Goal: Task Accomplishment & Management: Use online tool/utility

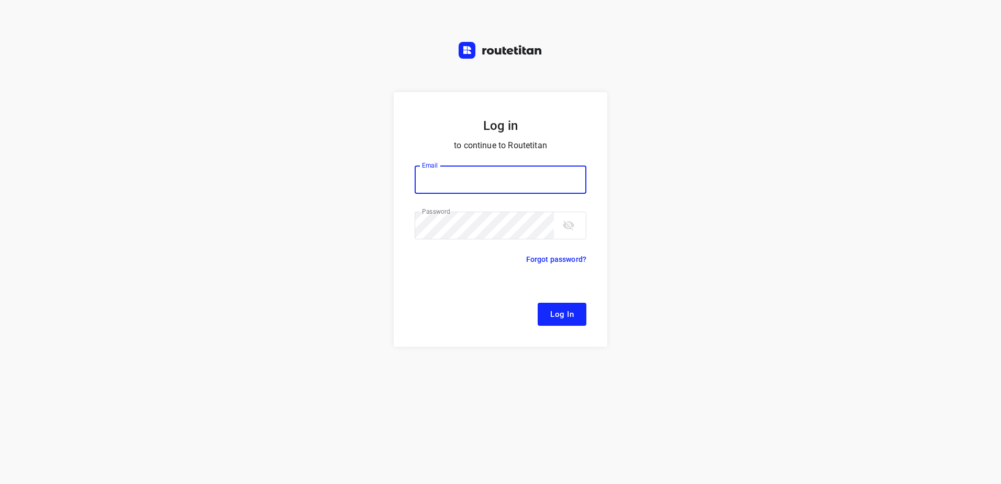
type input "[EMAIL_ADDRESS][DOMAIN_NAME]"
drag, startPoint x: 568, startPoint y: 317, endPoint x: 574, endPoint y: 307, distance: 11.5
click at [568, 317] on span "Log In" at bounding box center [562, 314] width 24 height 14
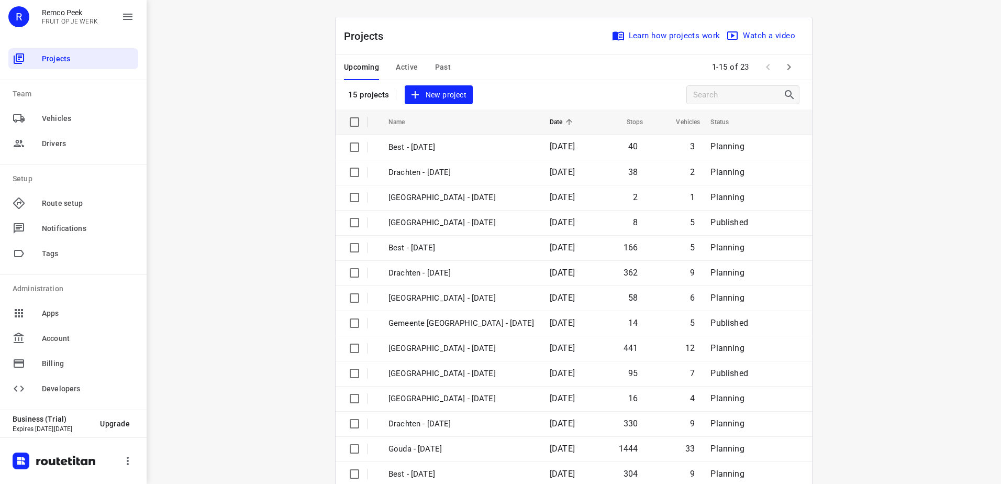
click at [407, 55] on button "Active" at bounding box center [407, 67] width 22 height 25
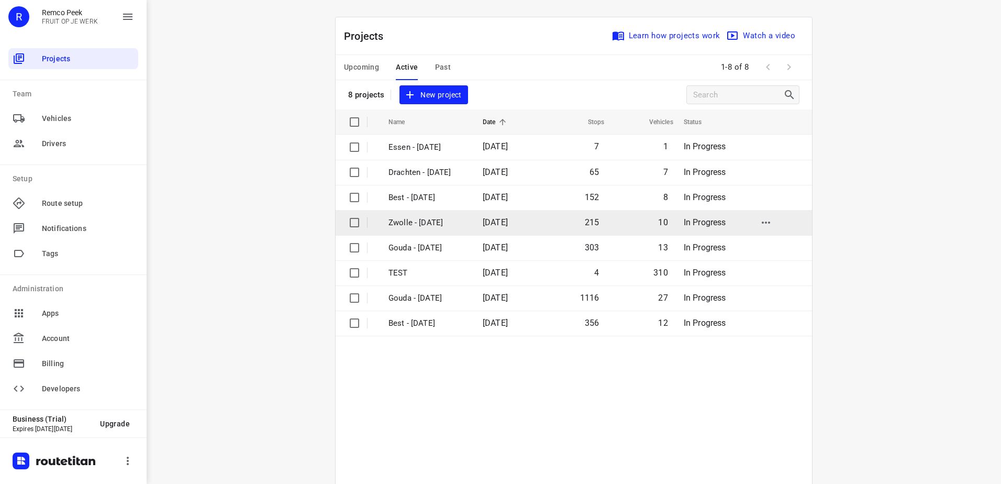
click at [425, 225] on p "Zwolle - [DATE]" at bounding box center [428, 223] width 79 height 12
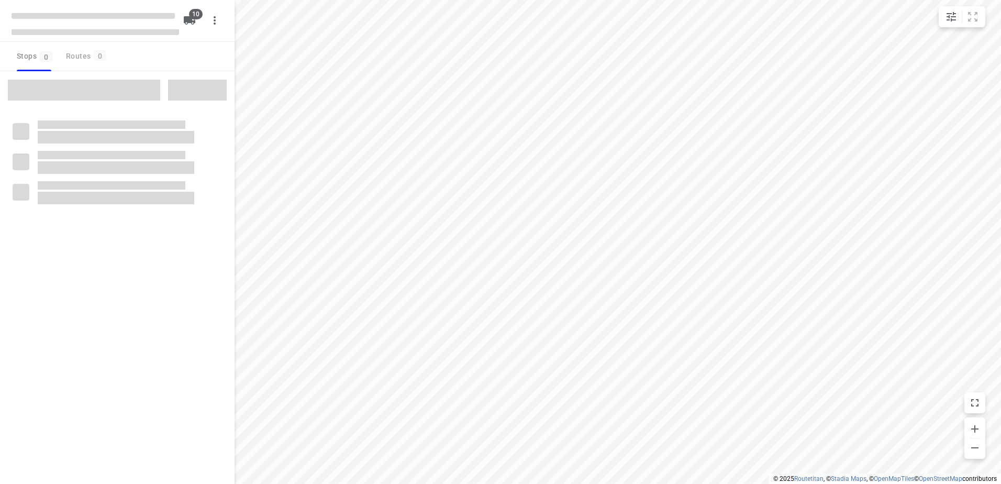
checkbox input "true"
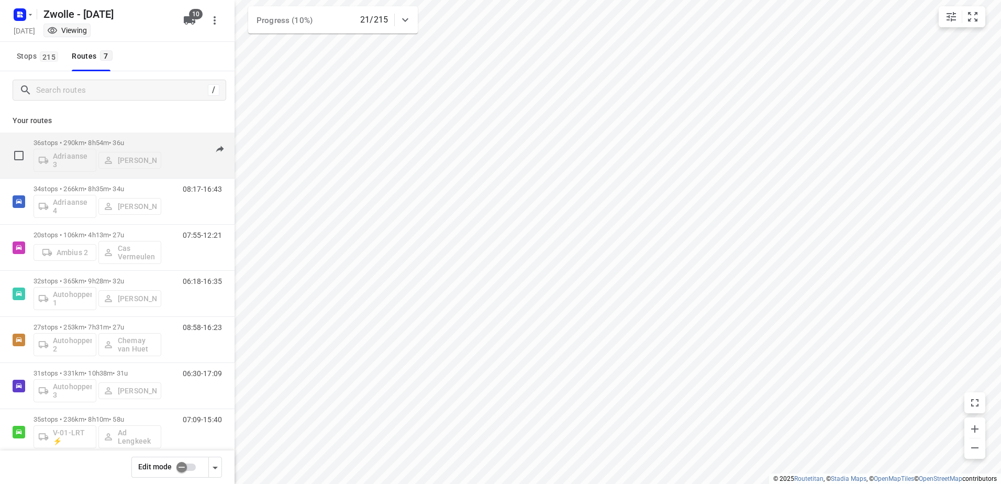
click at [161, 135] on div "36 stops • 290km • 8h54m • 36u Adriaanse 3 [PERSON_NAME] 08:05-17:03" at bounding box center [134, 155] width 201 height 43
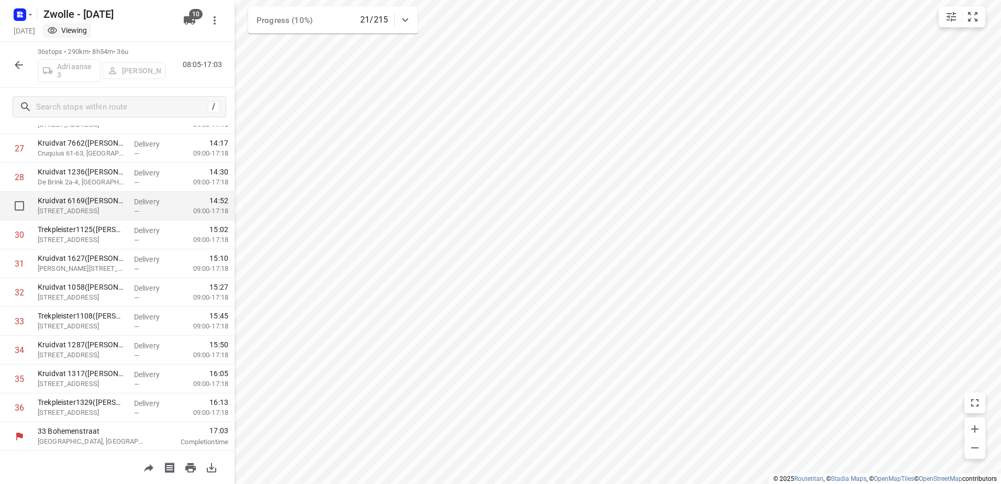
scroll to position [793, 0]
click at [24, 59] on icon "button" at bounding box center [19, 65] width 13 height 13
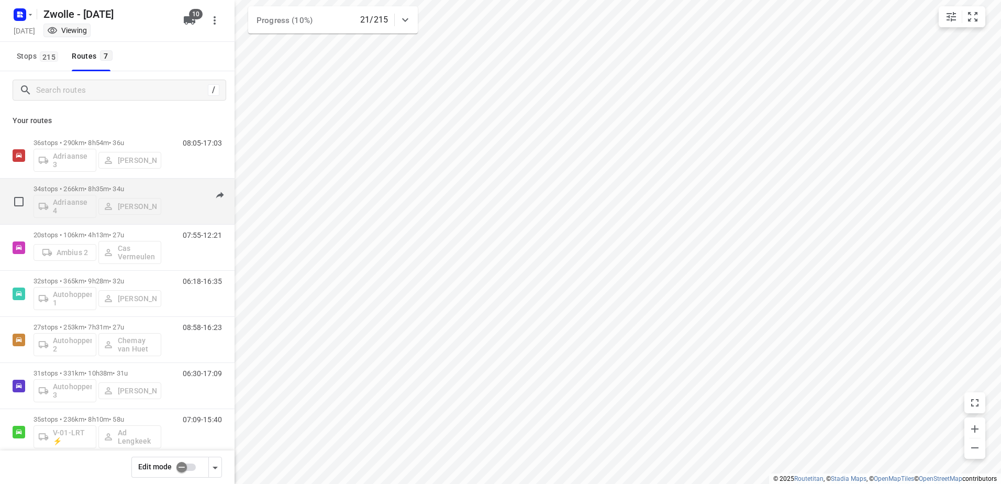
click at [170, 187] on div "08:17-16:43" at bounding box center [196, 204] width 52 height 38
click at [192, 185] on div "08:17-16:43" at bounding box center [196, 204] width 52 height 38
click at [154, 185] on p "34 stops • 266km • 8h35m • 34u" at bounding box center [98, 189] width 128 height 8
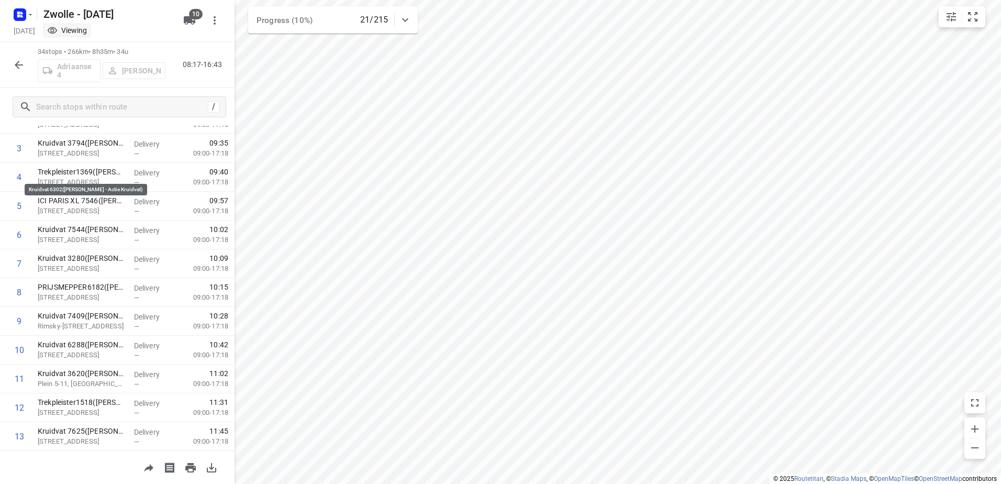
scroll to position [0, 0]
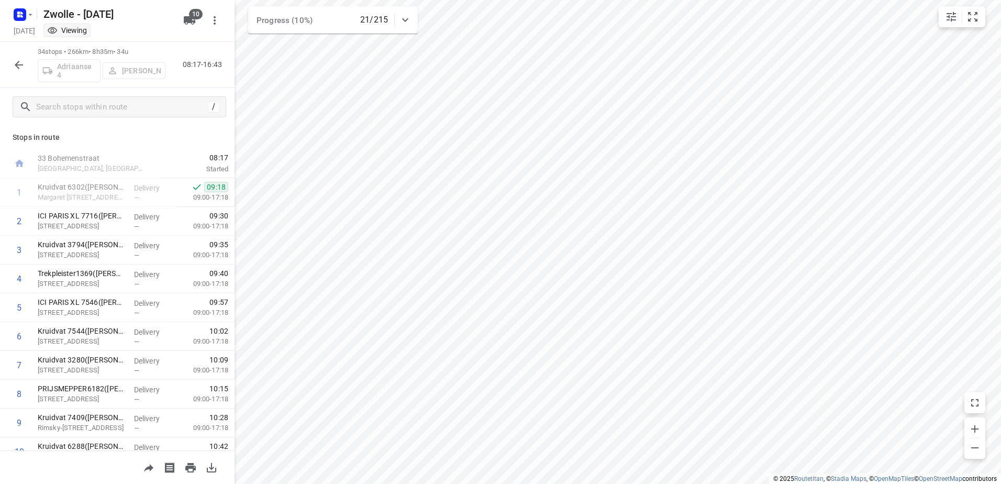
click at [21, 67] on icon "button" at bounding box center [19, 65] width 13 height 13
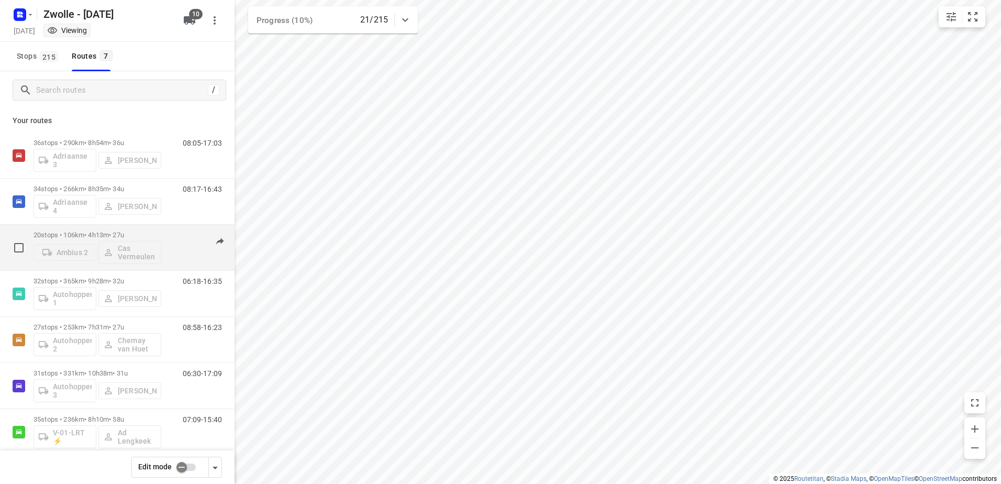
click at [161, 230] on div "20 stops • 106km • 4h13m • 27u Ambius 2 Cas Vermeulen 07:55-12:21" at bounding box center [134, 247] width 201 height 43
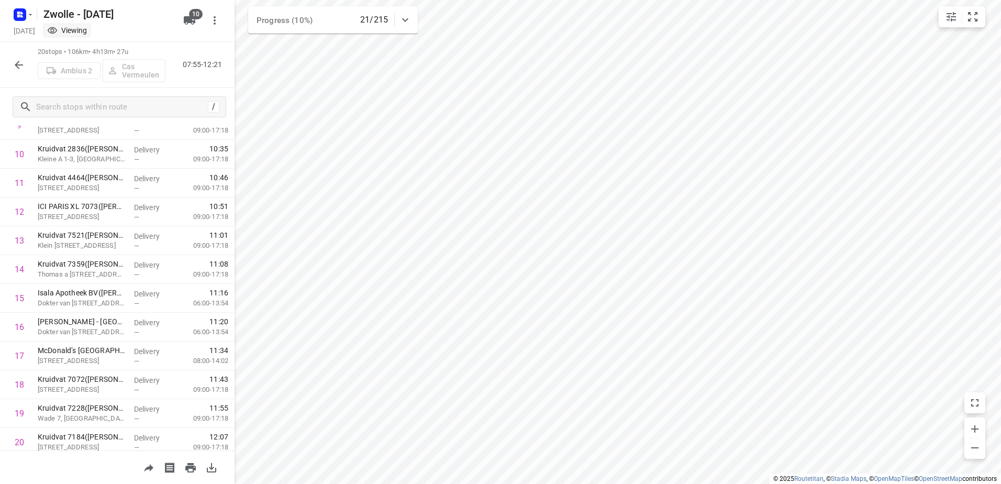
scroll to position [333, 0]
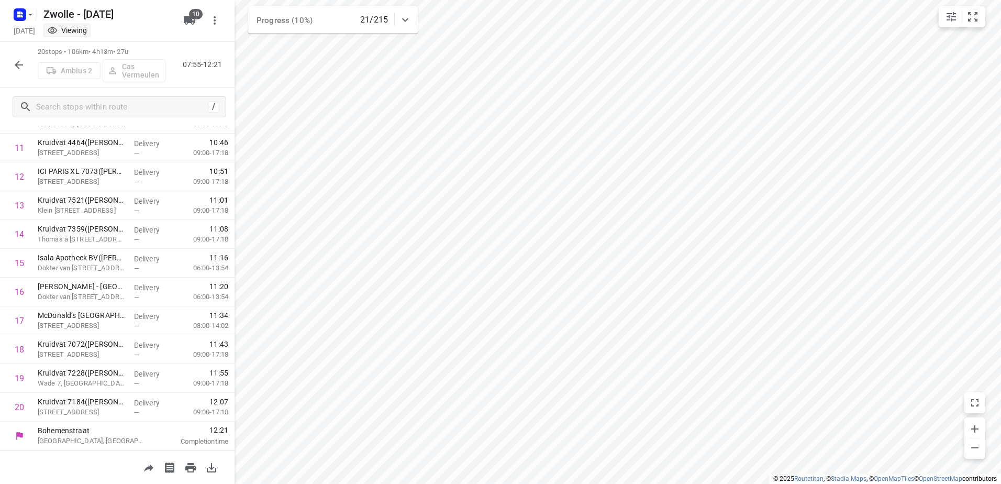
click at [21, 69] on icon "button" at bounding box center [19, 65] width 13 height 13
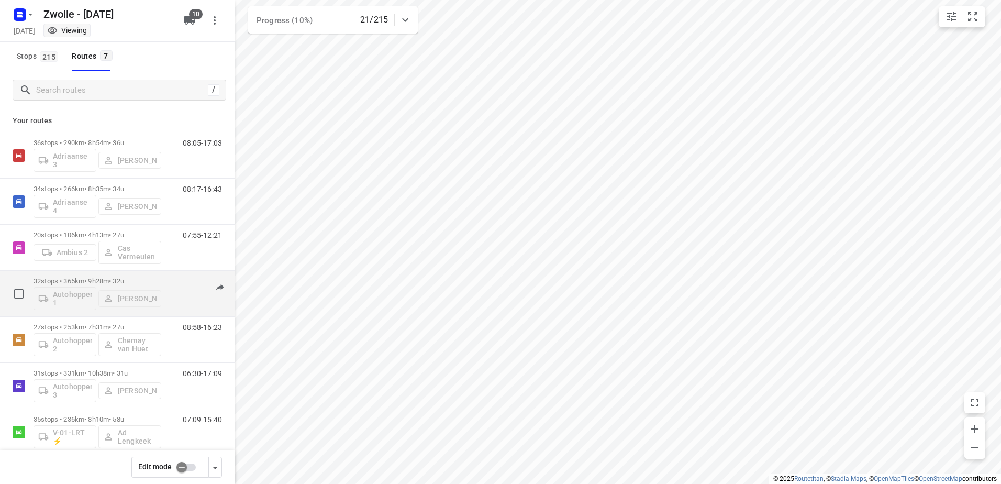
click at [175, 280] on div "06:18-16:35" at bounding box center [196, 296] width 52 height 38
click at [147, 276] on div "32 stops • 365km • 9h28m • 32u Autohopper 1 [PERSON_NAME]" at bounding box center [98, 293] width 128 height 43
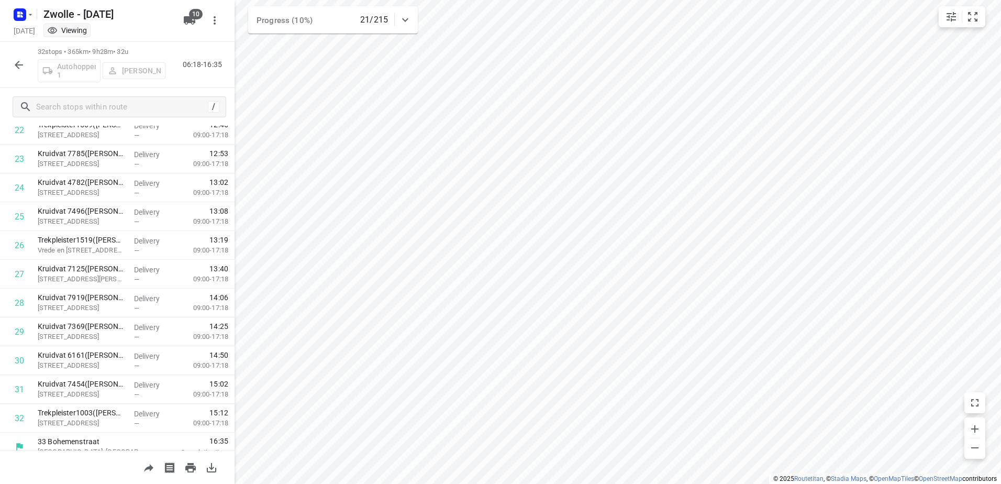
scroll to position [678, 0]
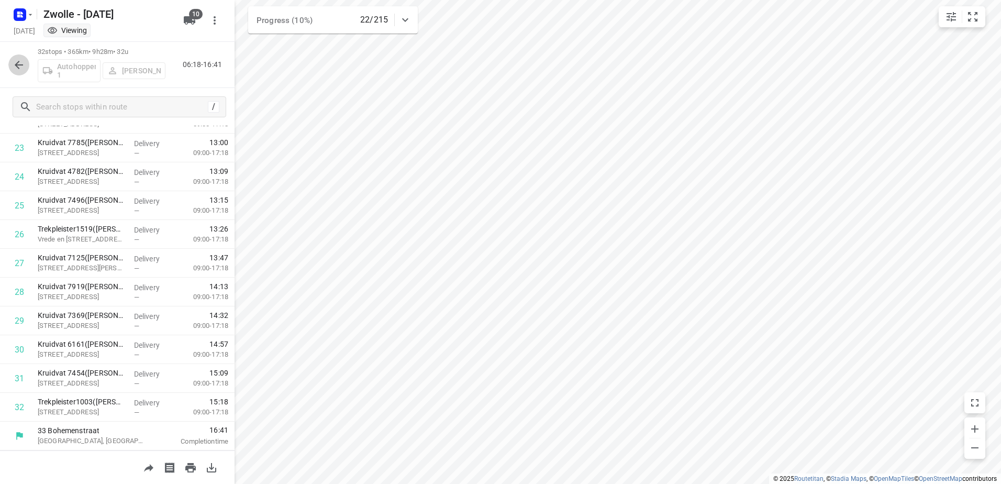
click at [16, 64] on icon "button" at bounding box center [19, 65] width 8 height 8
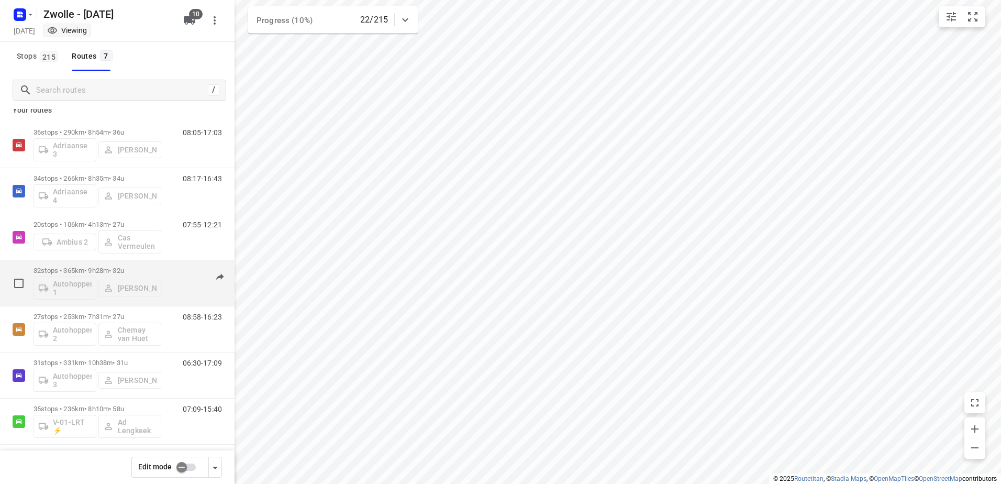
scroll to position [15, 0]
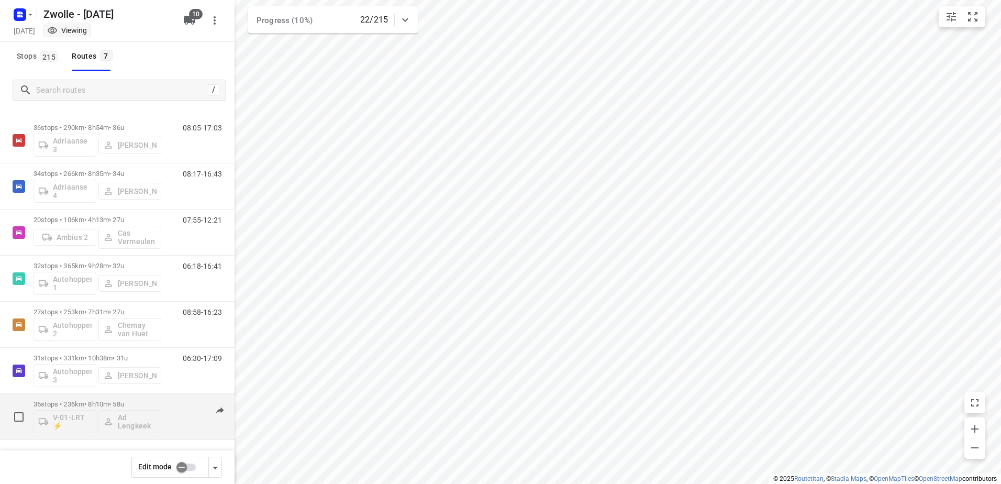
click at [159, 400] on p "35 stops • 236km • 8h10m • 58u" at bounding box center [98, 404] width 128 height 8
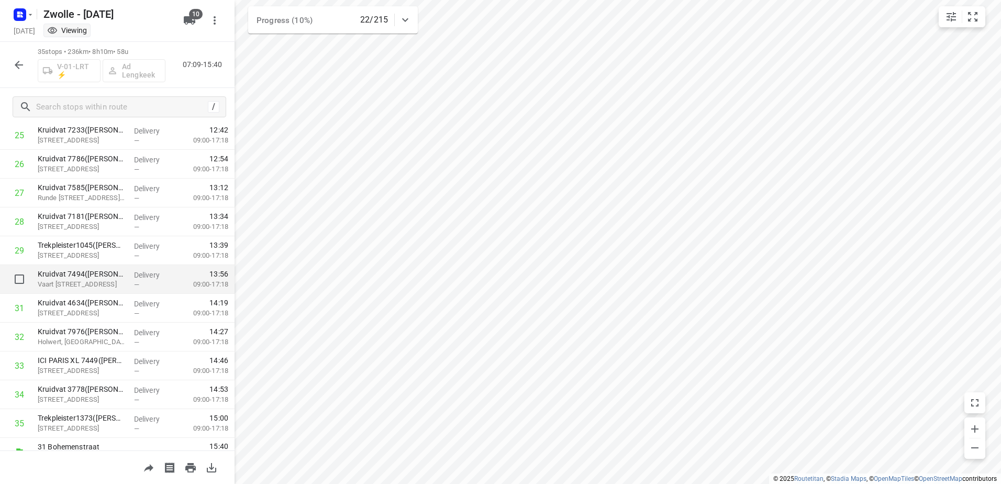
scroll to position [765, 0]
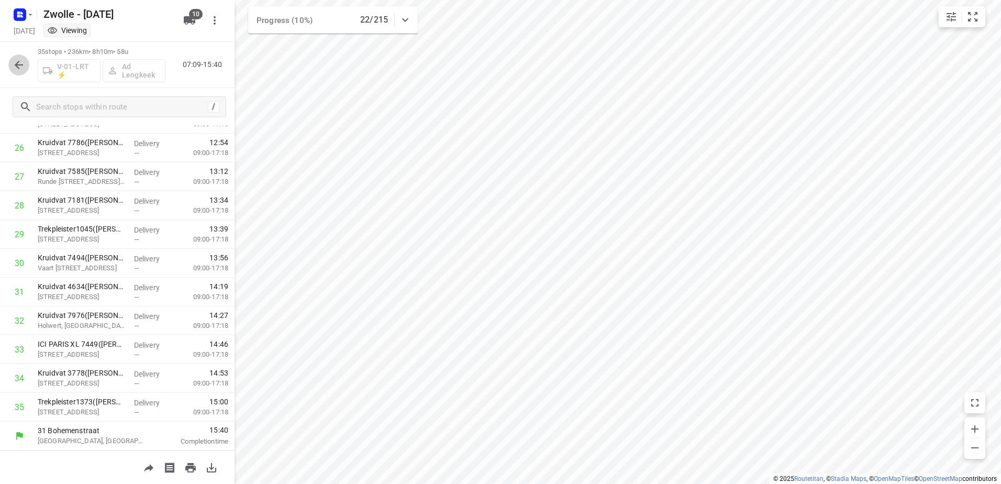
click at [22, 69] on icon "button" at bounding box center [19, 65] width 13 height 13
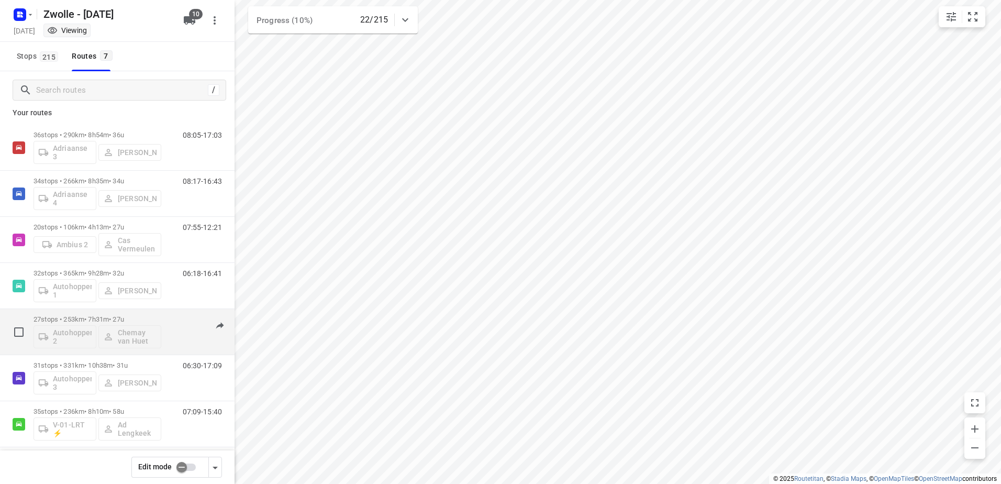
scroll to position [15, 0]
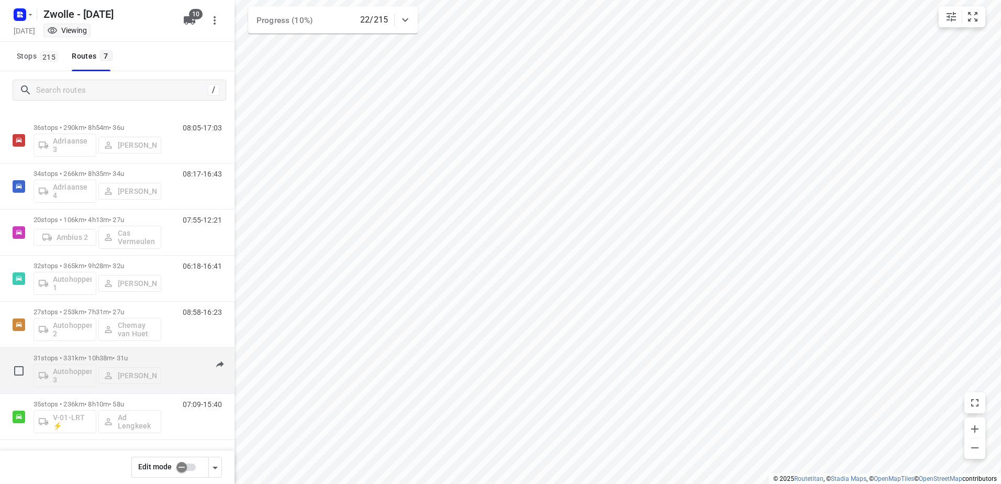
click at [164, 352] on div "31 stops • 331km • 10h38m • 31u Autohopper 3 [PERSON_NAME] 06:30-17:09" at bounding box center [134, 370] width 201 height 43
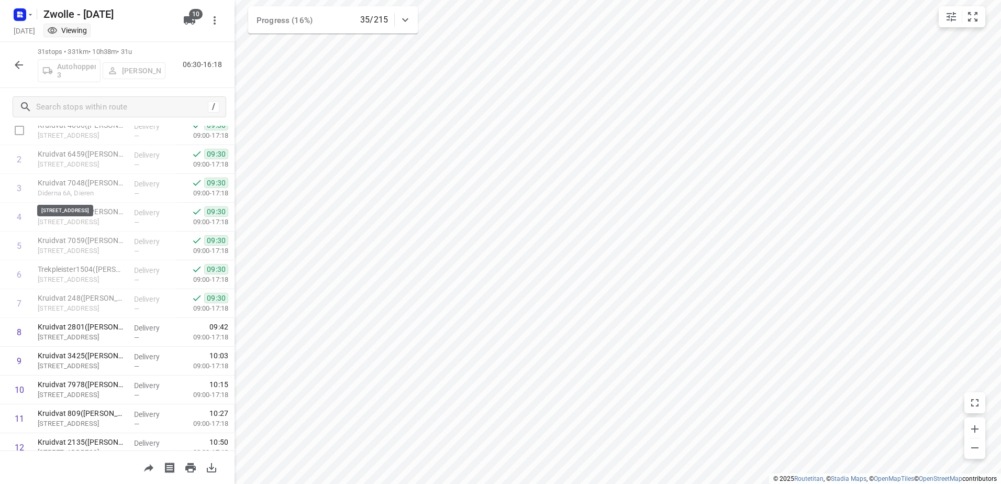
scroll to position [0, 0]
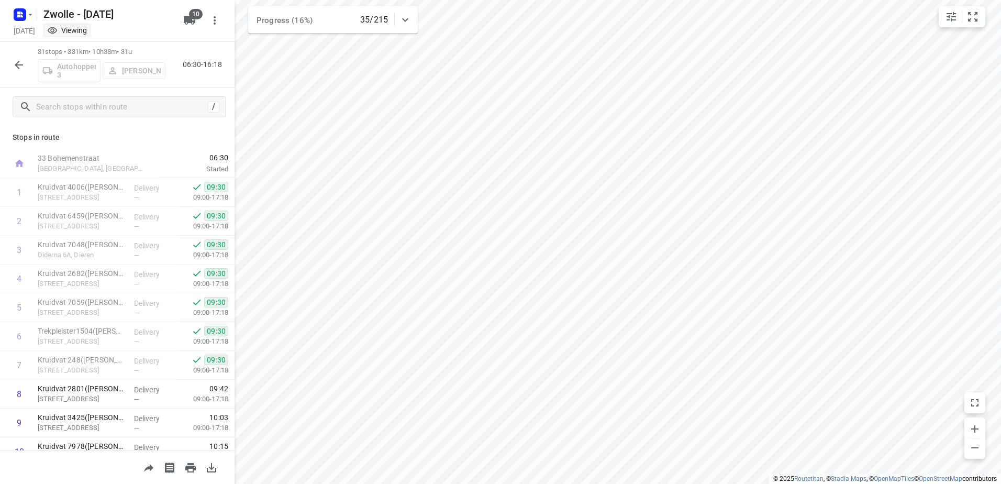
click at [18, 64] on icon "button" at bounding box center [19, 65] width 8 height 8
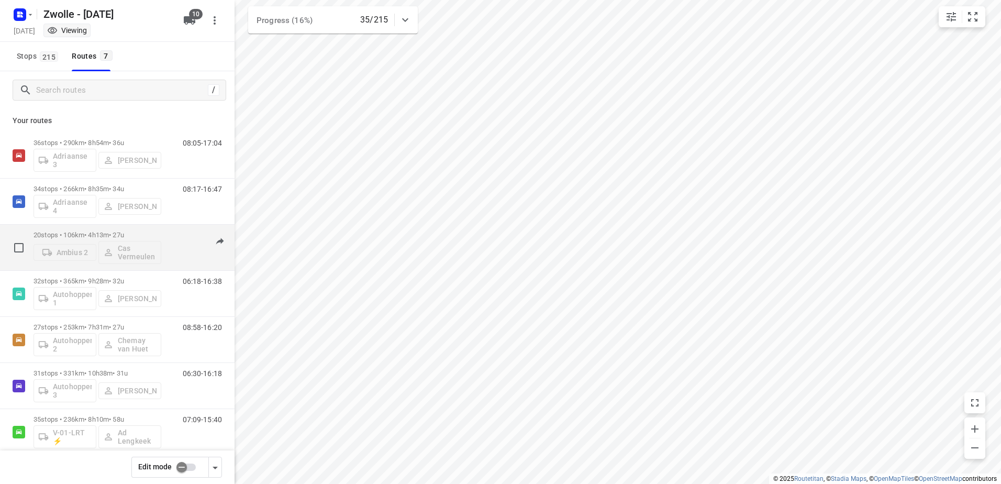
click at [156, 228] on div "20 stops • 106km • 4h13m • 27u Ambius 2 Cas Vermeulen" at bounding box center [98, 247] width 128 height 43
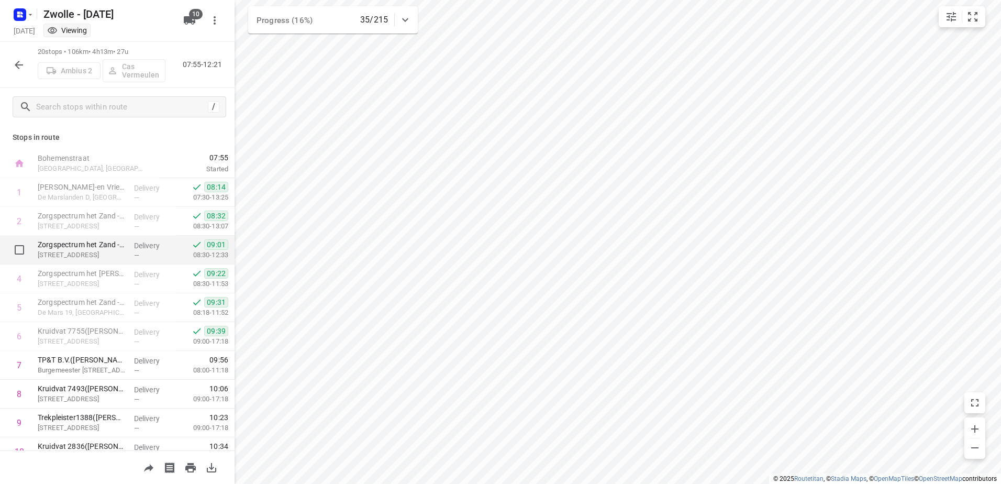
scroll to position [333, 0]
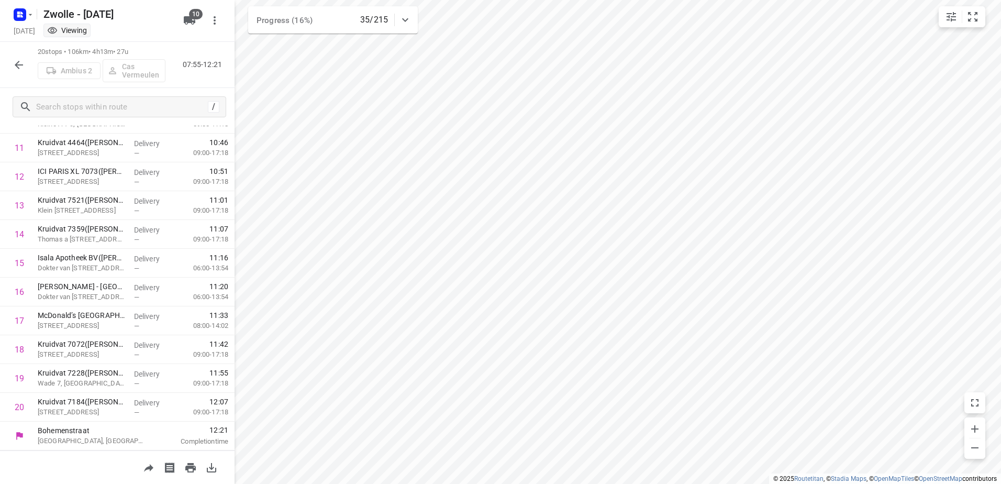
click at [18, 61] on icon "button" at bounding box center [19, 65] width 13 height 13
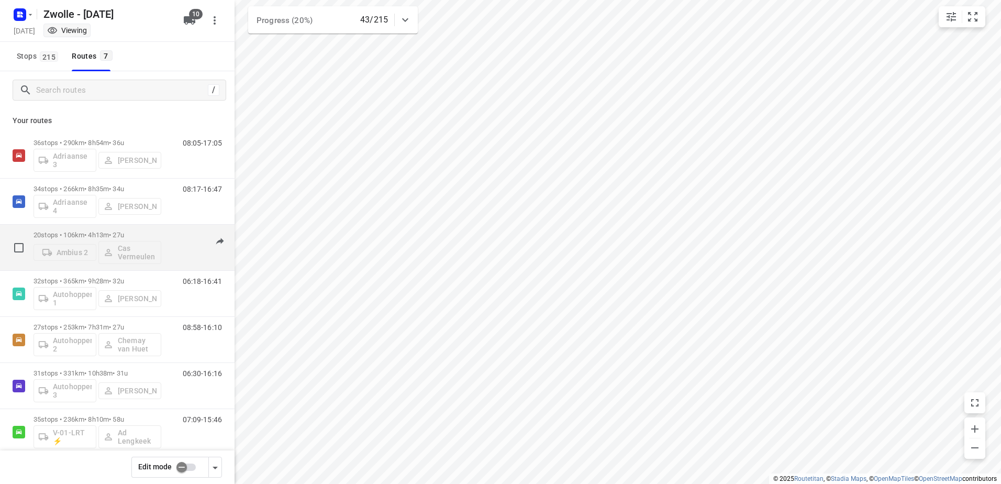
click at [170, 231] on div "07:55-12:21" at bounding box center [196, 250] width 52 height 38
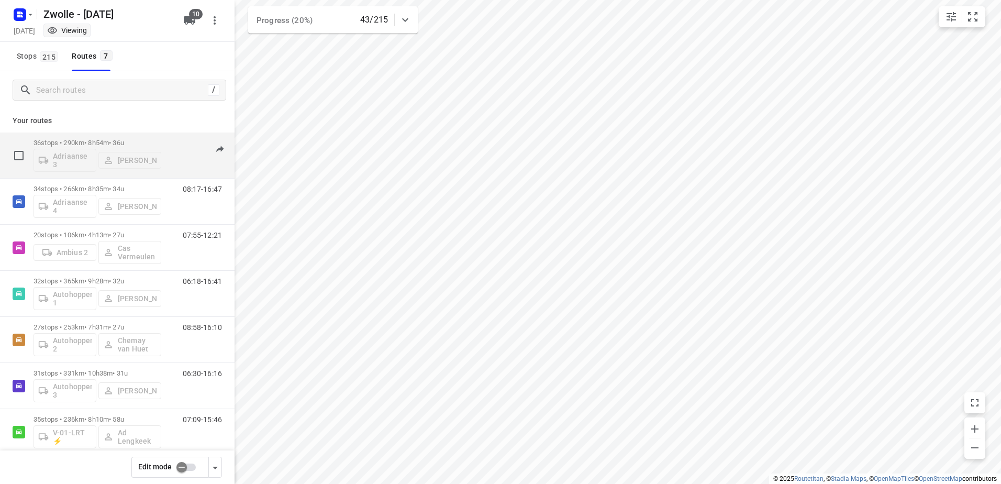
click at [162, 135] on div "36 stops • 290km • 8h54m • 36u Adriaanse 3 [PERSON_NAME] 08:05-17:05" at bounding box center [134, 155] width 201 height 43
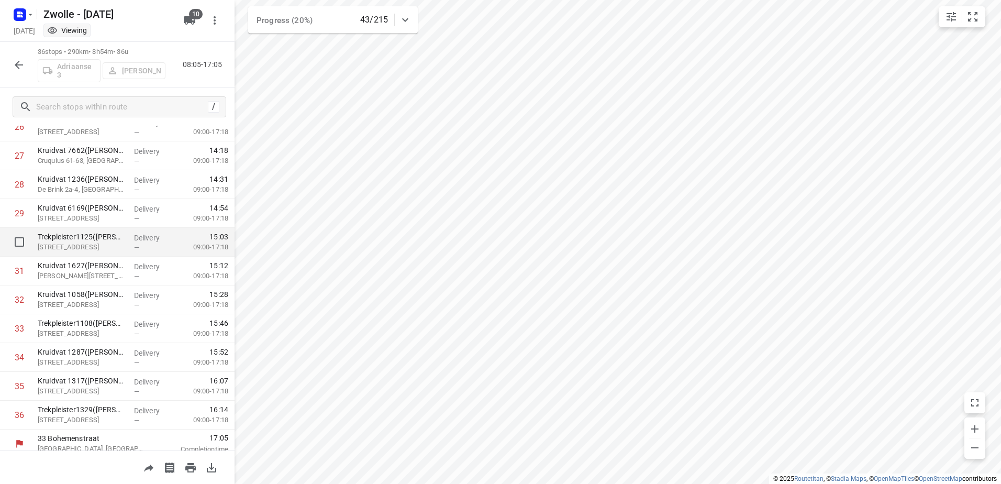
scroll to position [793, 0]
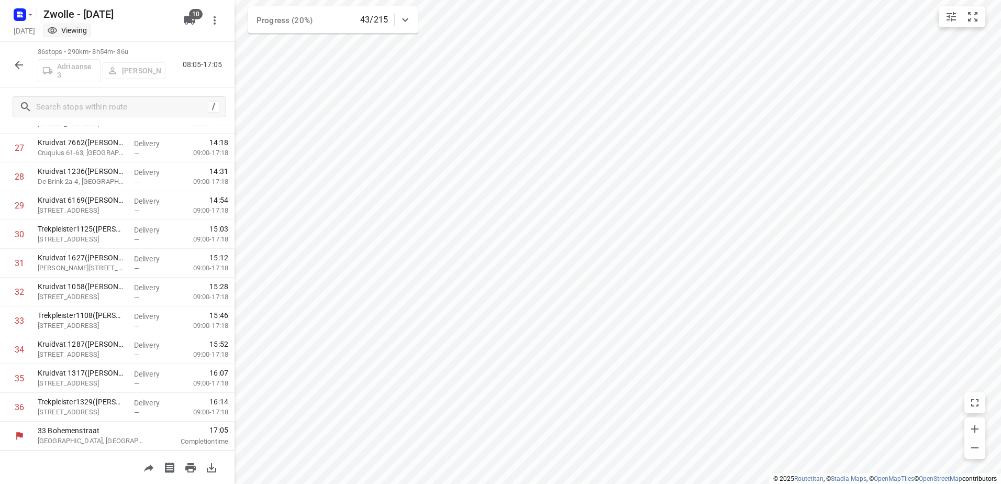
click at [182, 95] on div "/" at bounding box center [117, 107] width 235 height 38
